Goal: Find specific page/section: Find specific page/section

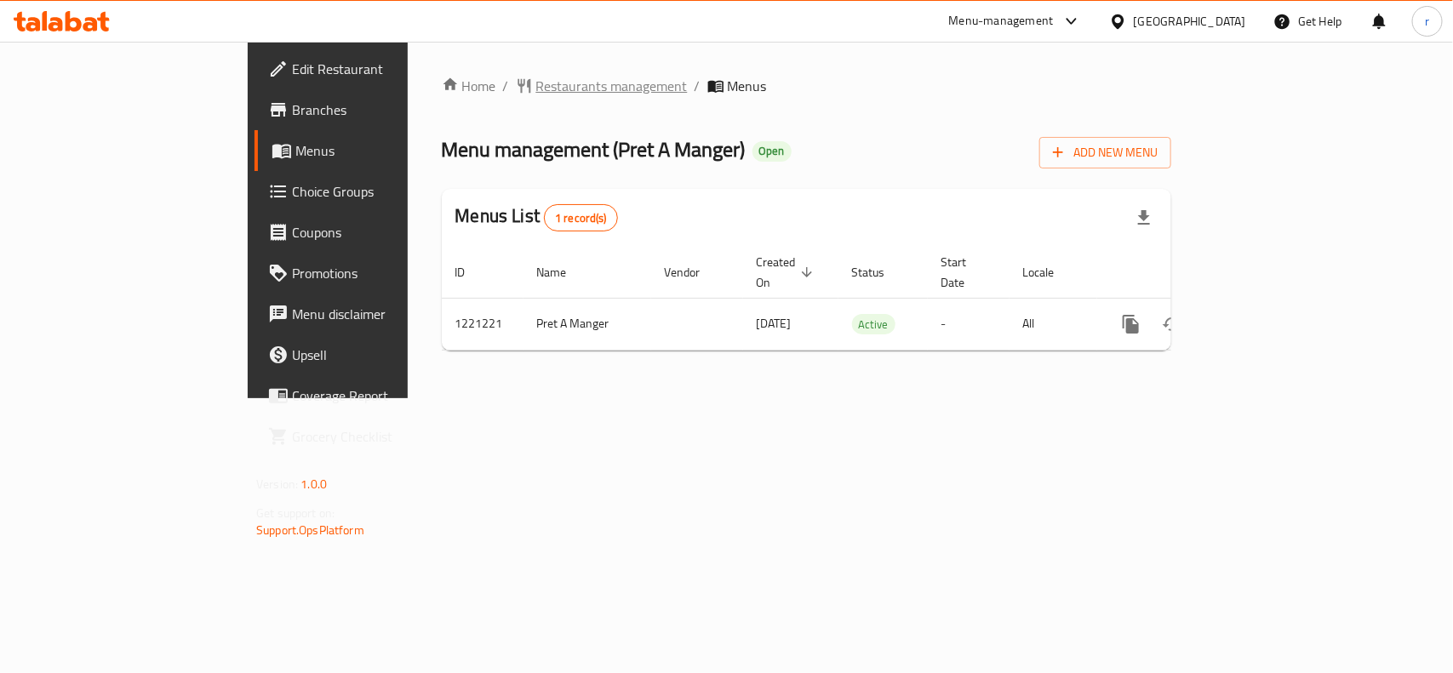
click at [536, 87] on span "Restaurants management" at bounding box center [611, 86] width 151 height 20
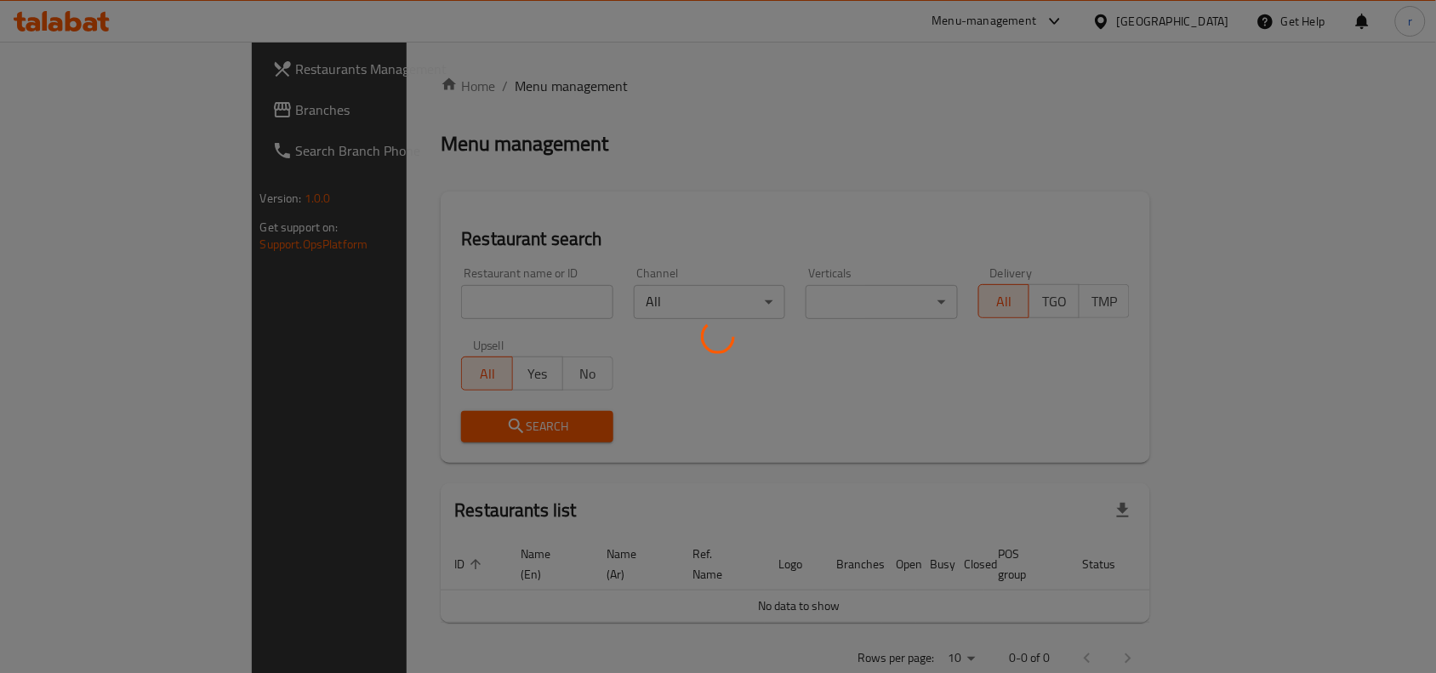
click at [409, 294] on div at bounding box center [718, 336] width 1436 height 673
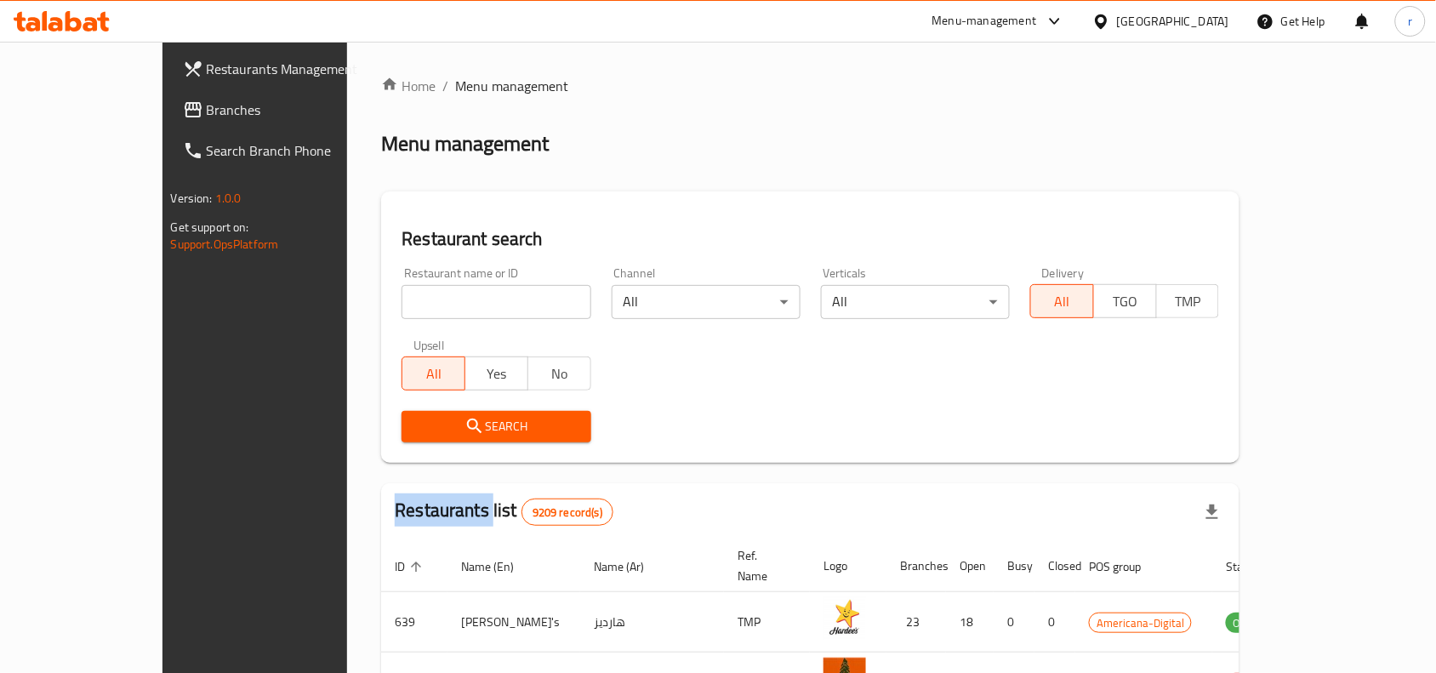
click at [409, 294] on div "Home / Menu management Menu management Restaurant search Restaurant name or ID …" at bounding box center [810, 596] width 859 height 1041
click at [409, 294] on input "search" at bounding box center [496, 302] width 189 height 34
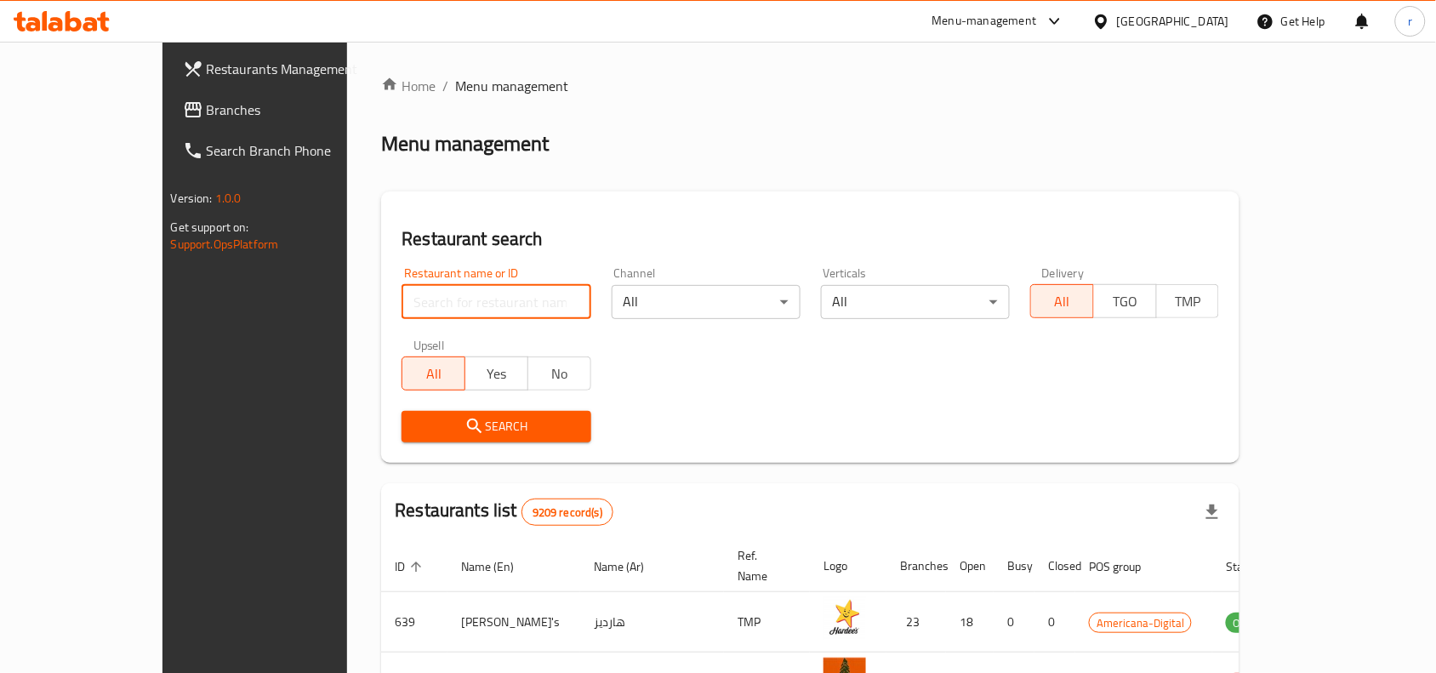
paste input "673721"
type input "673721"
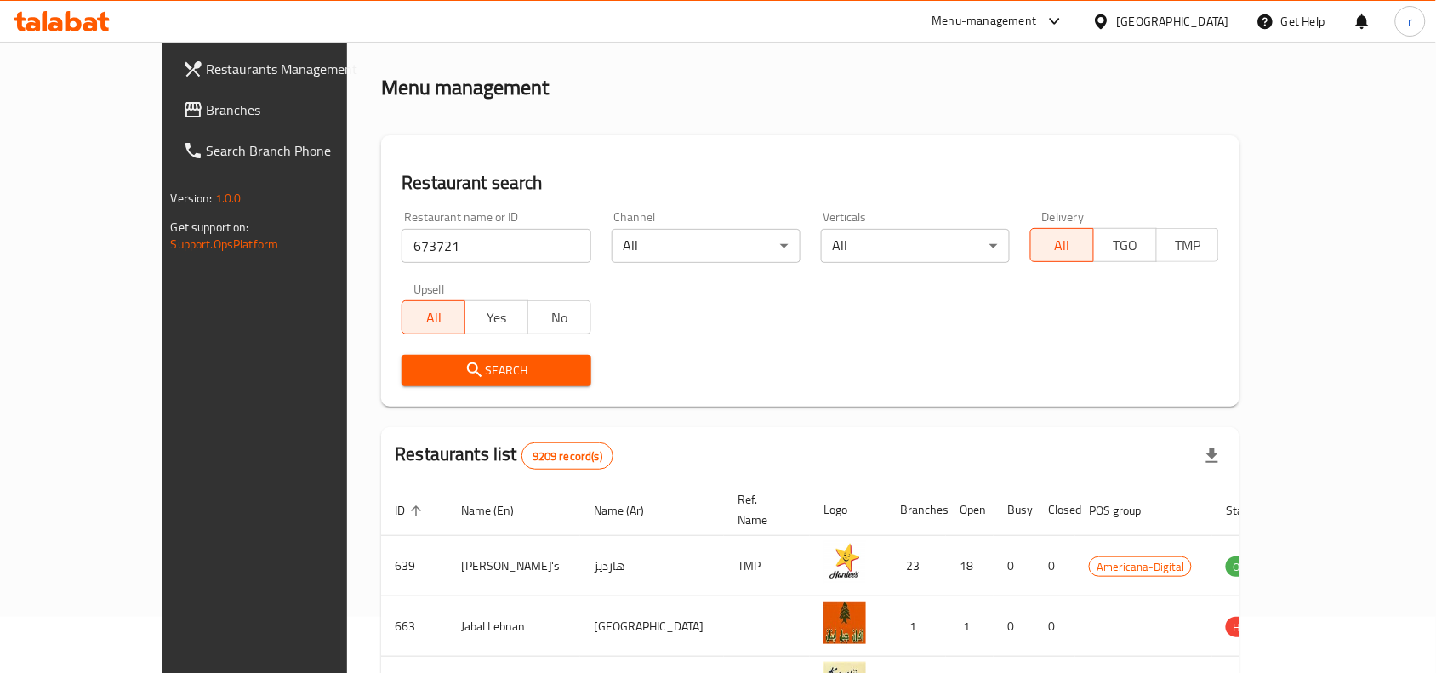
scroll to position [106, 0]
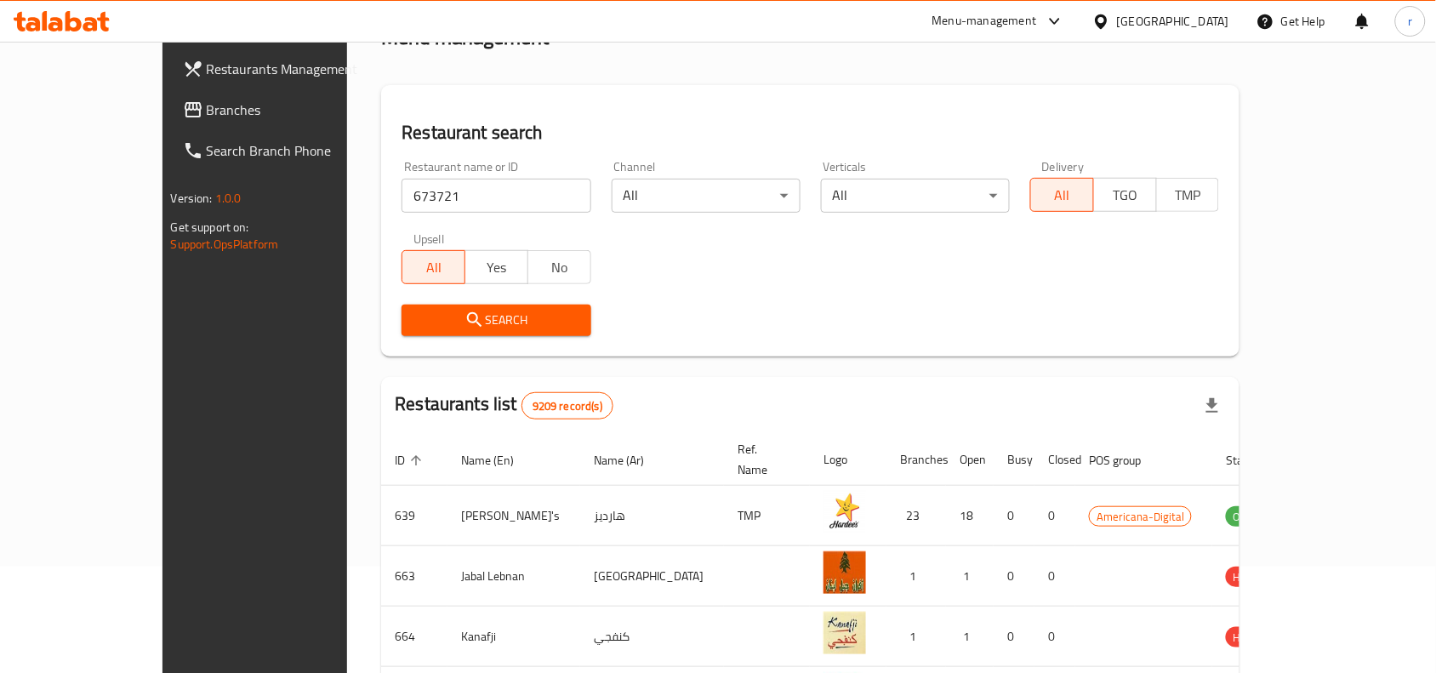
click at [415, 321] on span "Search" at bounding box center [496, 320] width 162 height 21
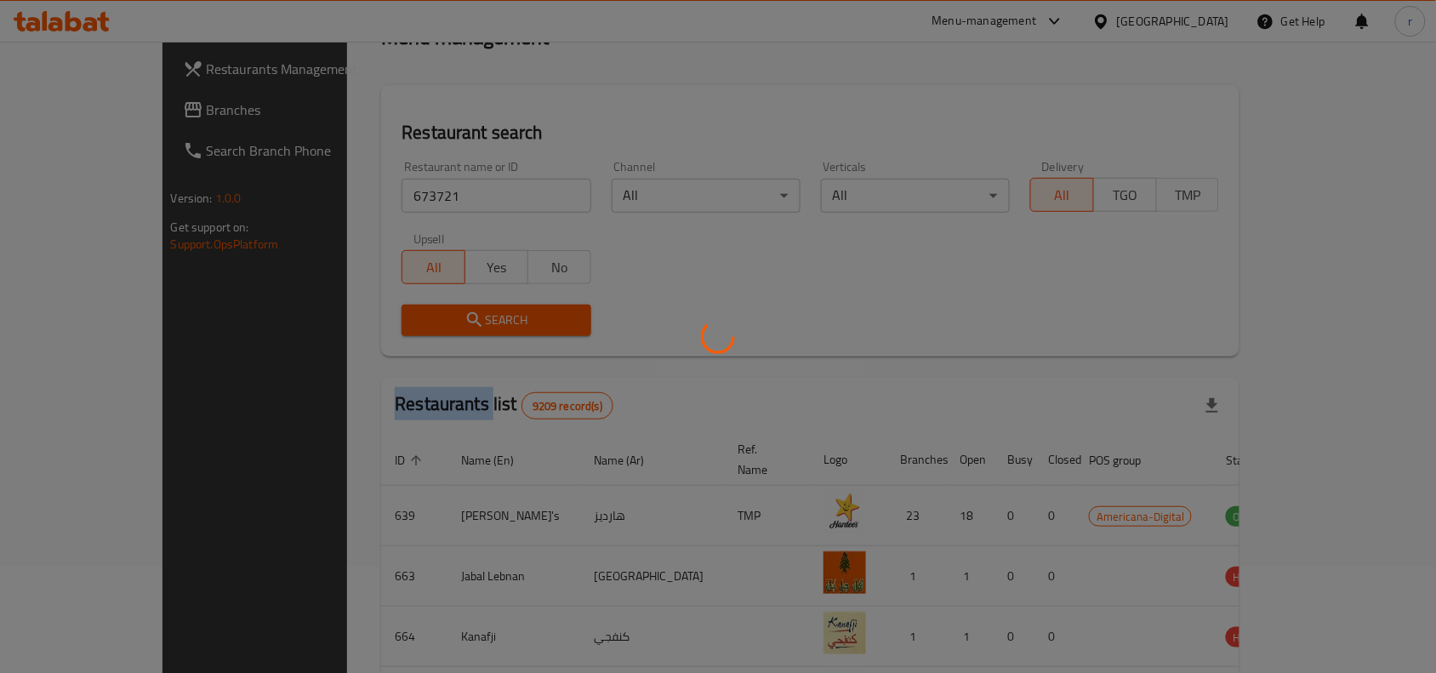
click at [385, 321] on div at bounding box center [718, 336] width 1436 height 673
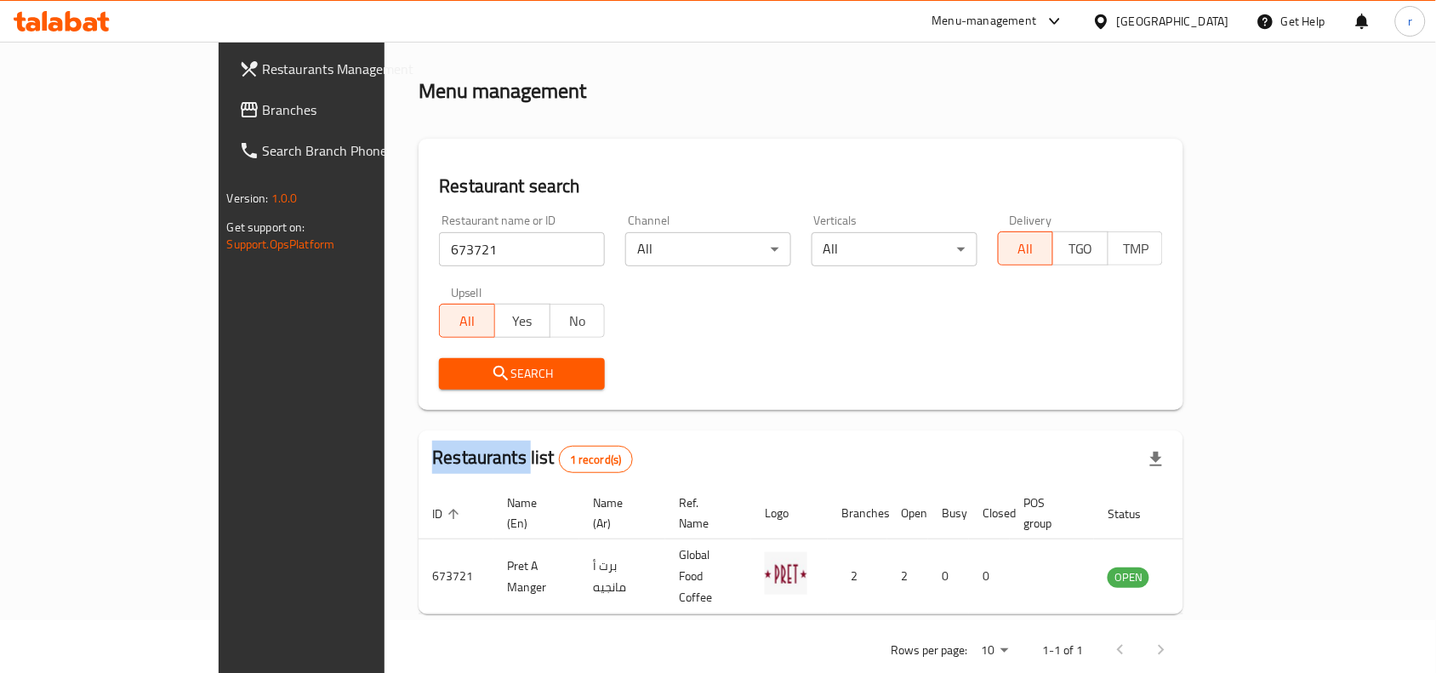
click at [263, 111] on span "Branches" at bounding box center [354, 110] width 182 height 20
